Goal: Check status: Check status

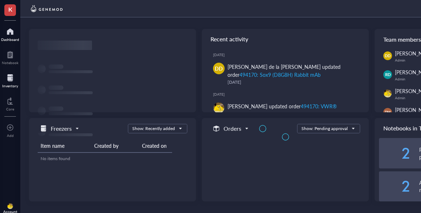
click at [9, 80] on div at bounding box center [10, 78] width 16 height 12
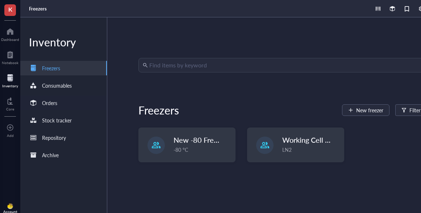
click at [55, 103] on div "Orders" at bounding box center [49, 103] width 15 height 8
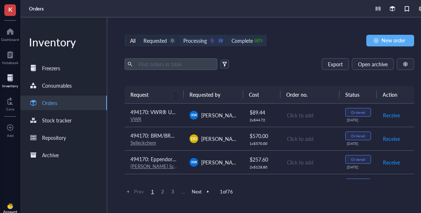
click at [162, 40] on div "Requested" at bounding box center [156, 41] width 24 height 8
click at [140, 36] on input "Requested 0" at bounding box center [140, 36] width 0 height 0
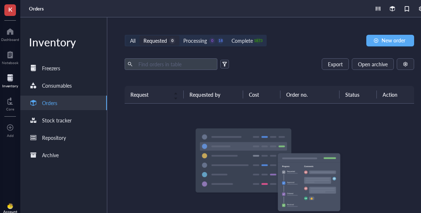
click at [127, 42] on div "All" at bounding box center [132, 41] width 13 height 10
click at [126, 36] on input "All" at bounding box center [126, 36] width 0 height 0
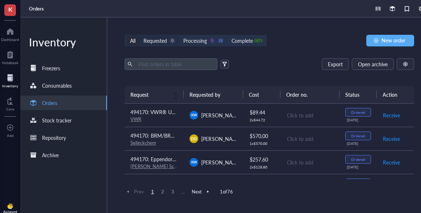
click at [168, 44] on div "Requested 0" at bounding box center [160, 41] width 32 height 8
click at [140, 36] on input "Requested 0" at bounding box center [140, 36] width 0 height 0
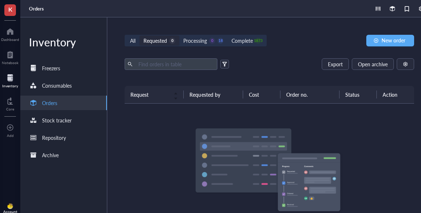
click at [164, 41] on div "Requested" at bounding box center [156, 41] width 24 height 8
click at [140, 36] on input "Requested 0" at bounding box center [140, 36] width 0 height 0
click at [15, 34] on div at bounding box center [10, 32] width 18 height 12
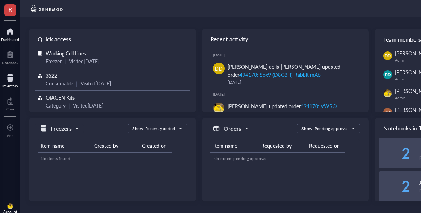
click at [10, 78] on div at bounding box center [10, 78] width 16 height 12
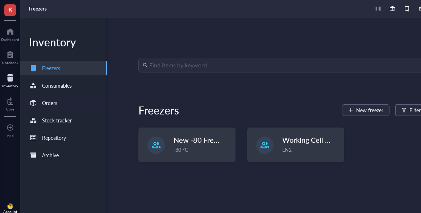
click at [63, 99] on div "Orders" at bounding box center [63, 103] width 87 height 15
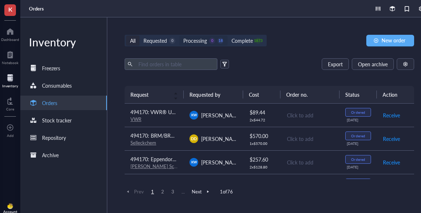
click at [198, 39] on div "Processing" at bounding box center [195, 41] width 24 height 8
click at [179, 36] on input "Processing 0 18" at bounding box center [179, 36] width 0 height 0
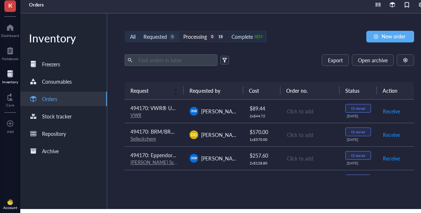
click at [242, 34] on div "Complete" at bounding box center [242, 37] width 21 height 8
click at [228, 32] on input "Complete 1873" at bounding box center [228, 32] width 0 height 0
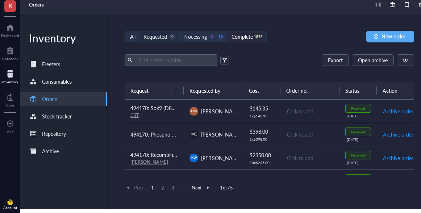
click at [167, 36] on div "Requested" at bounding box center [156, 37] width 24 height 8
click at [140, 32] on input "Requested 0" at bounding box center [140, 32] width 0 height 0
